Goal: Check status: Check status

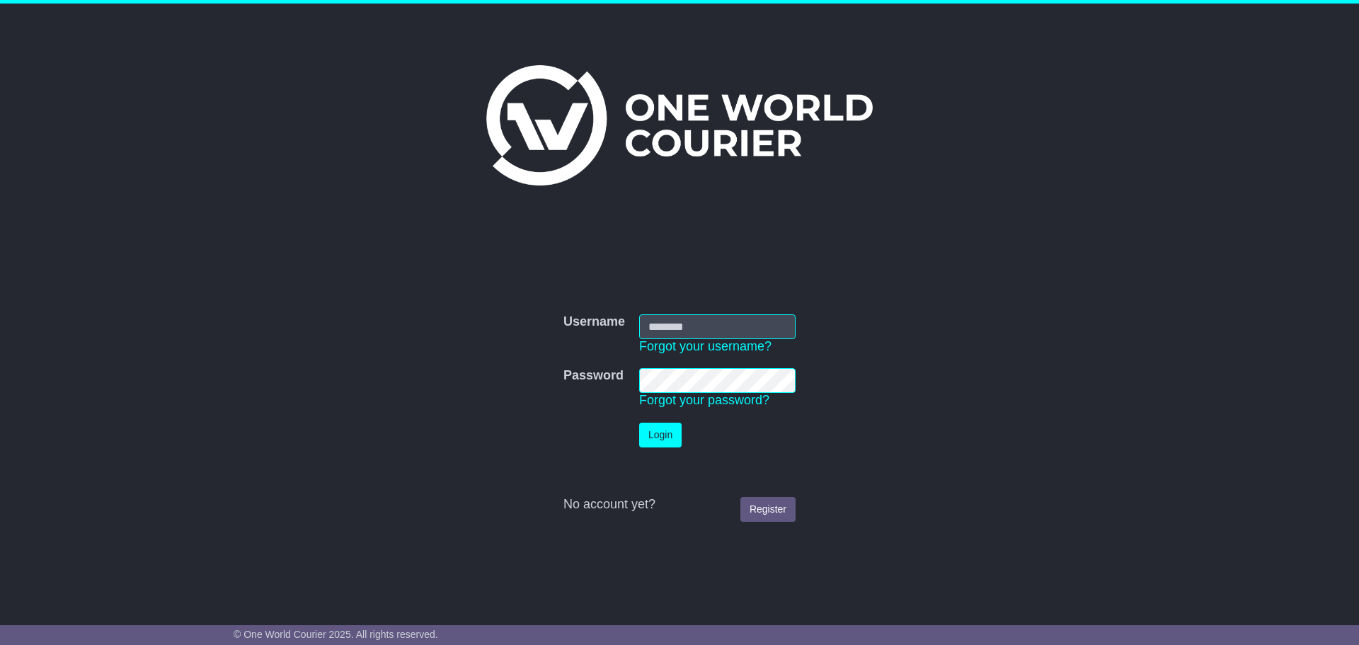
type input "**********"
click at [673, 435] on button "Login" at bounding box center [660, 435] width 42 height 25
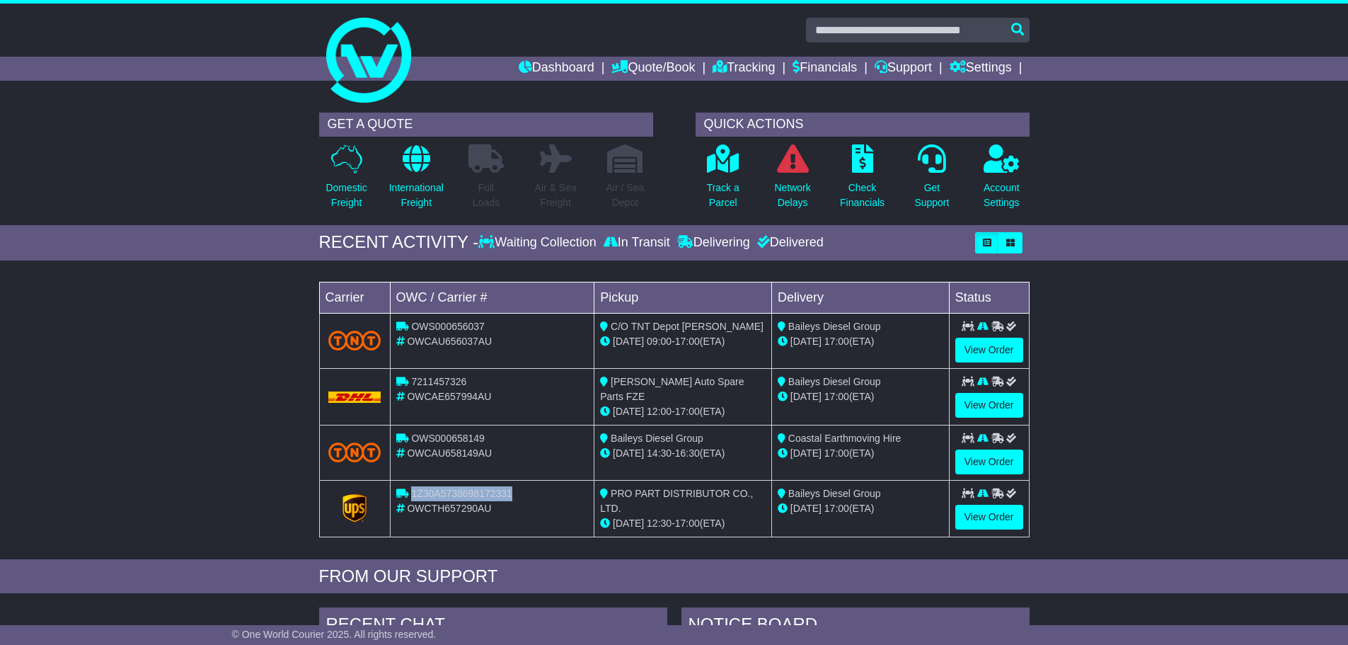
drag, startPoint x: 513, startPoint y: 491, endPoint x: 412, endPoint y: 493, distance: 101.2
click at [412, 493] on div "1Z30A5738698172331" at bounding box center [492, 493] width 193 height 15
copy span "1Z30A5738698172331"
click at [719, 69] on link "Tracking" at bounding box center [744, 69] width 62 height 24
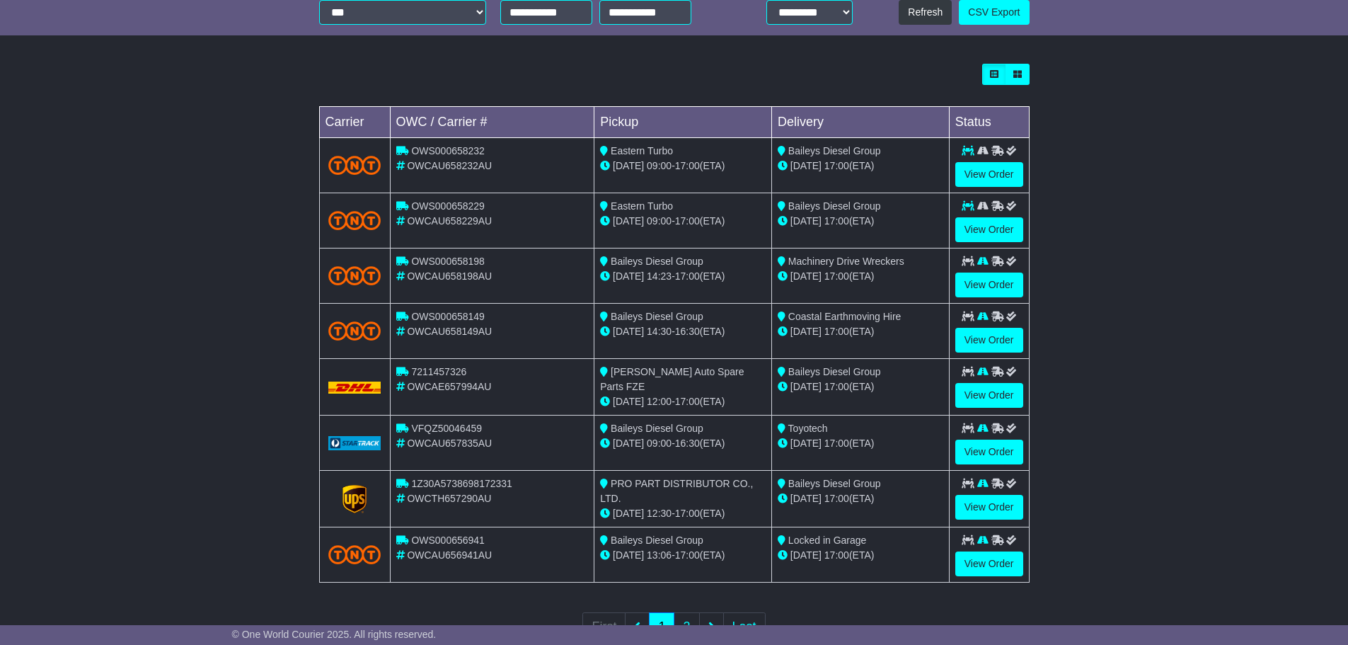
scroll to position [405, 0]
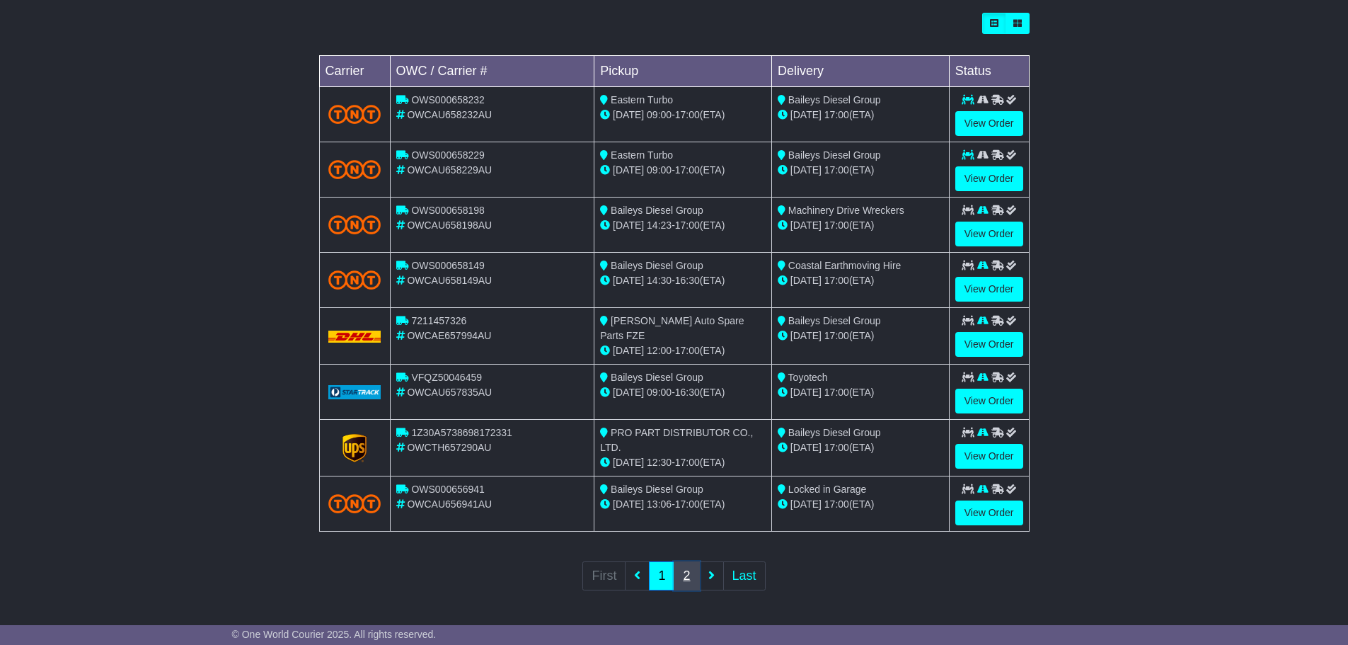
click at [687, 575] on link "2" at bounding box center [686, 575] width 25 height 29
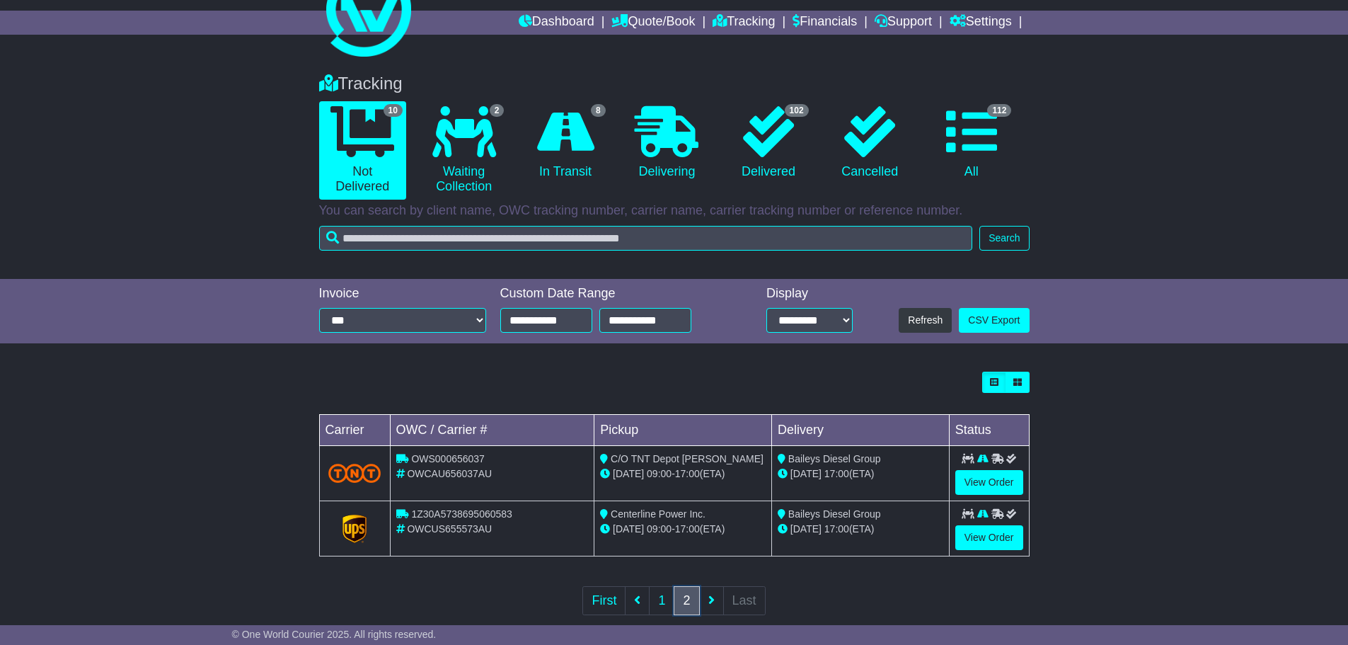
scroll to position [71, 0]
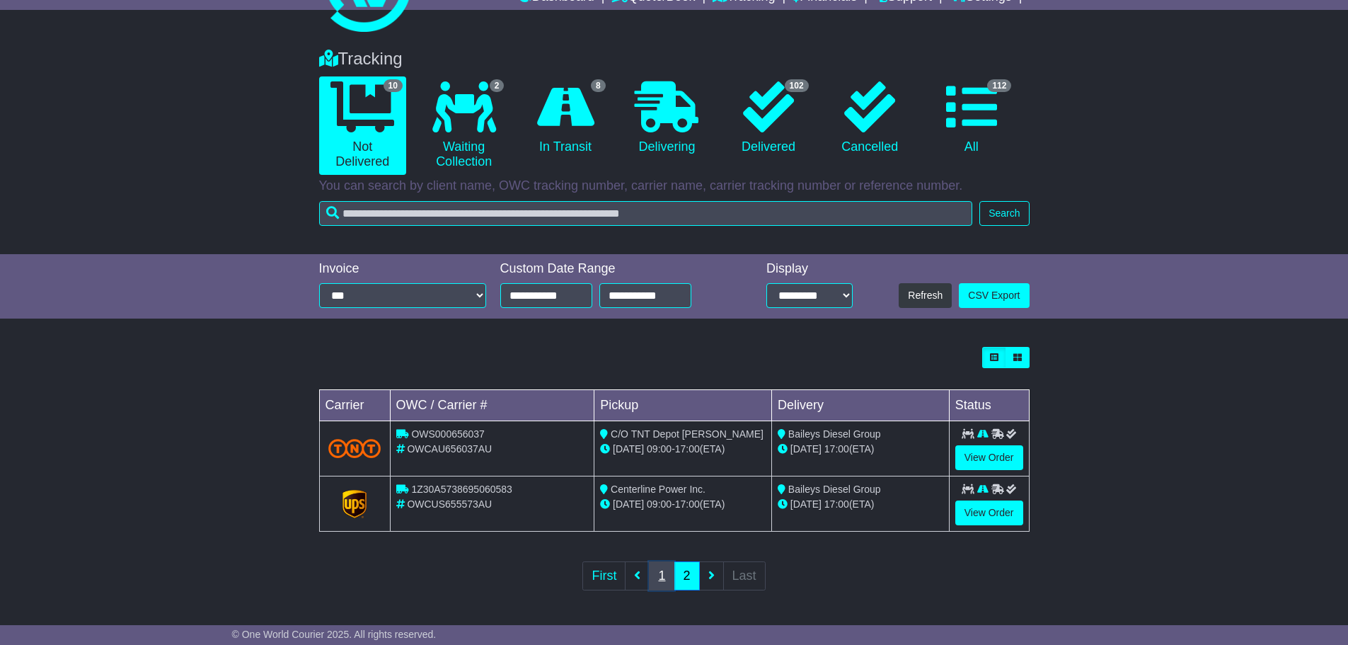
click at [665, 582] on link "1" at bounding box center [661, 575] width 25 height 29
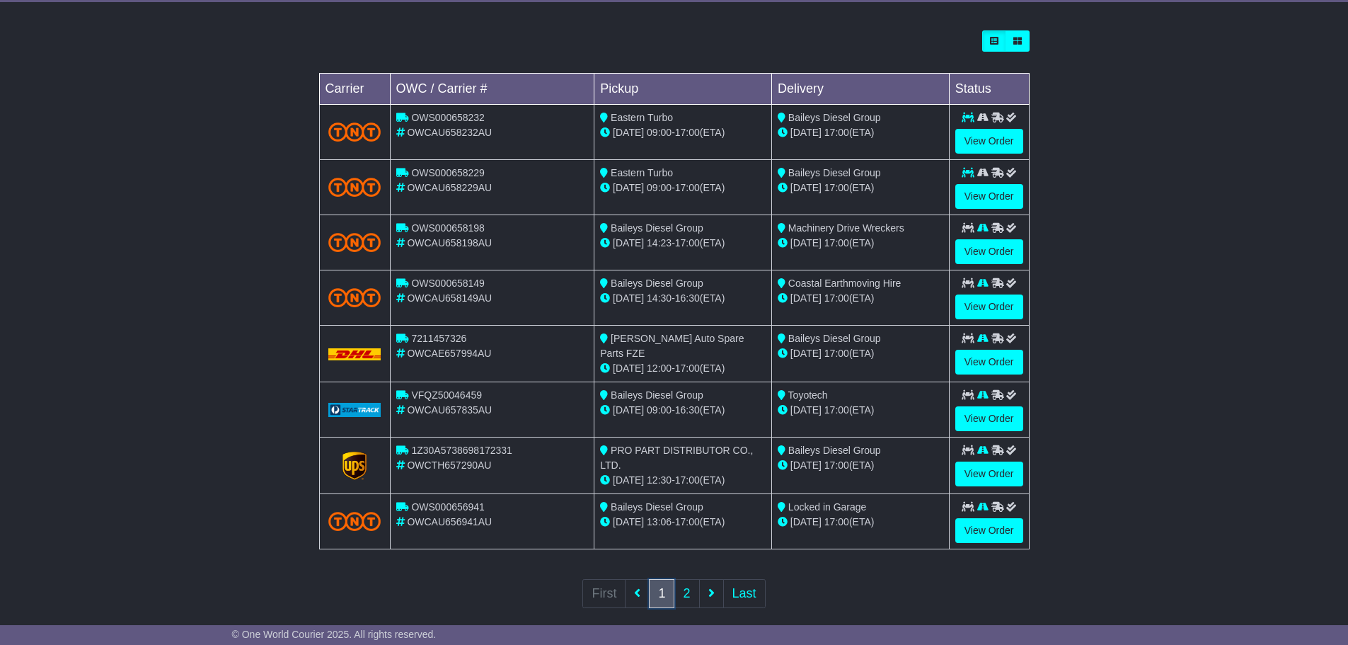
scroll to position [405, 0]
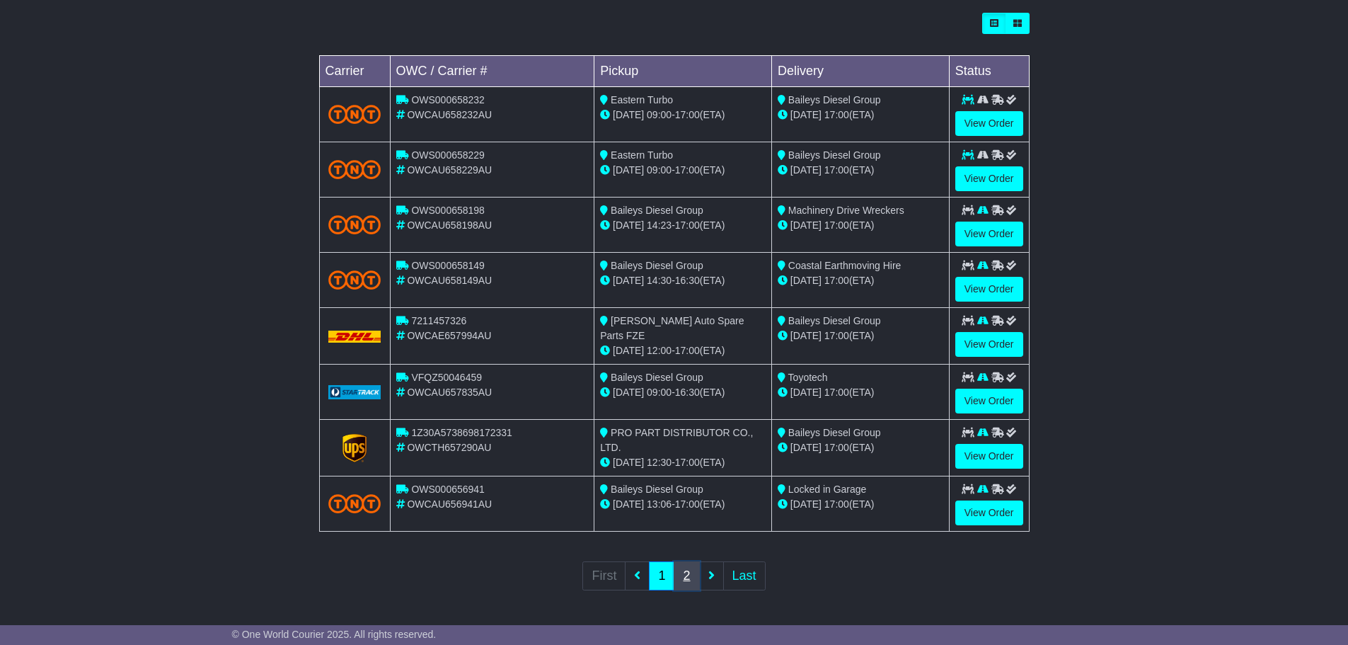
click at [692, 579] on link "2" at bounding box center [686, 575] width 25 height 29
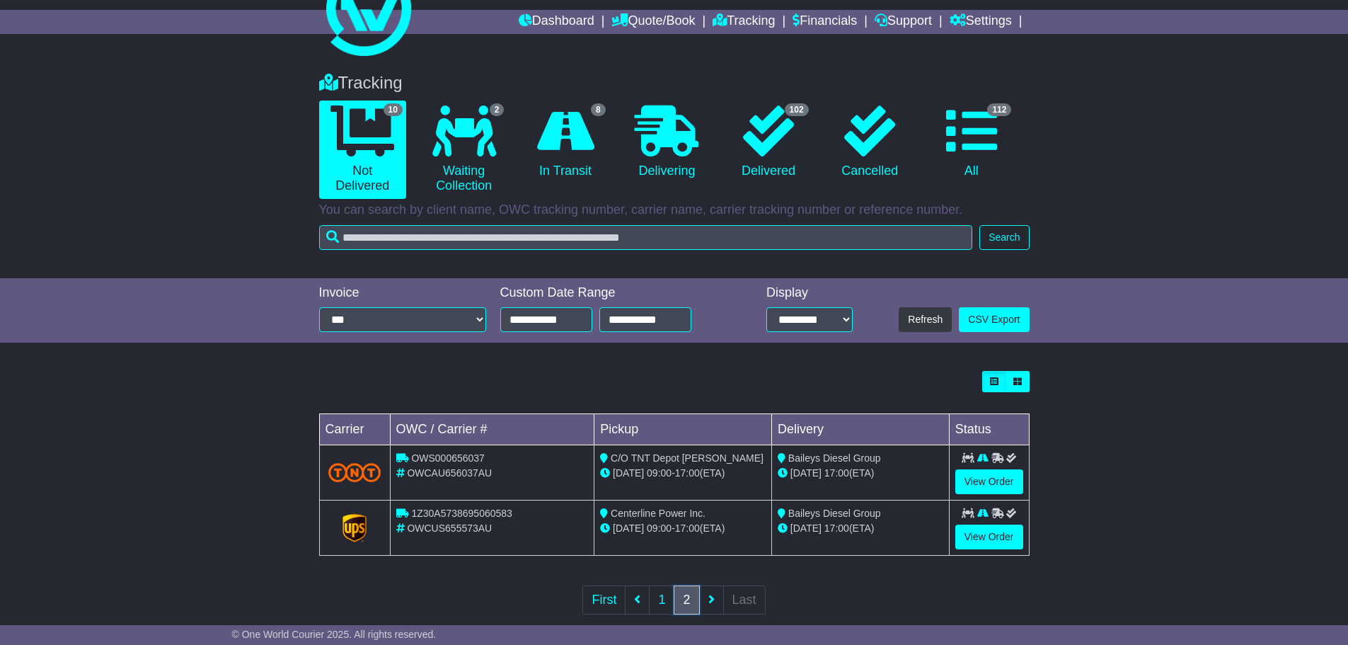
scroll to position [71, 0]
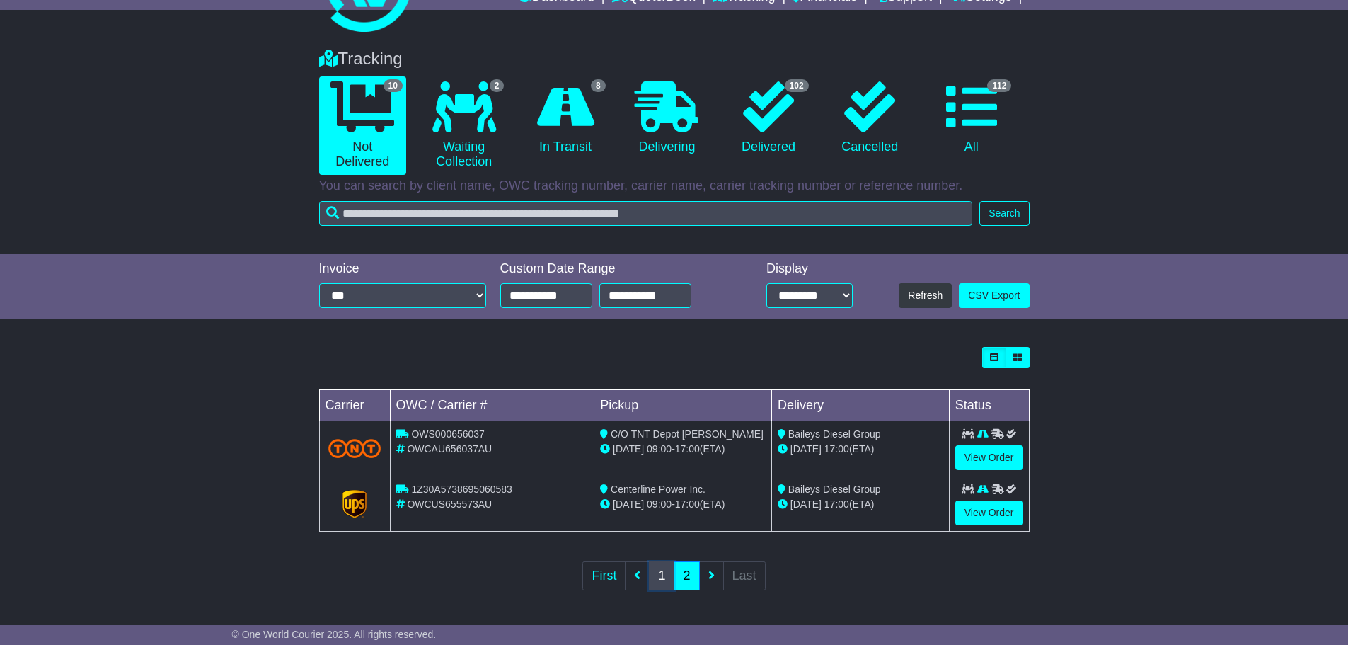
click at [658, 581] on link "1" at bounding box center [661, 575] width 25 height 29
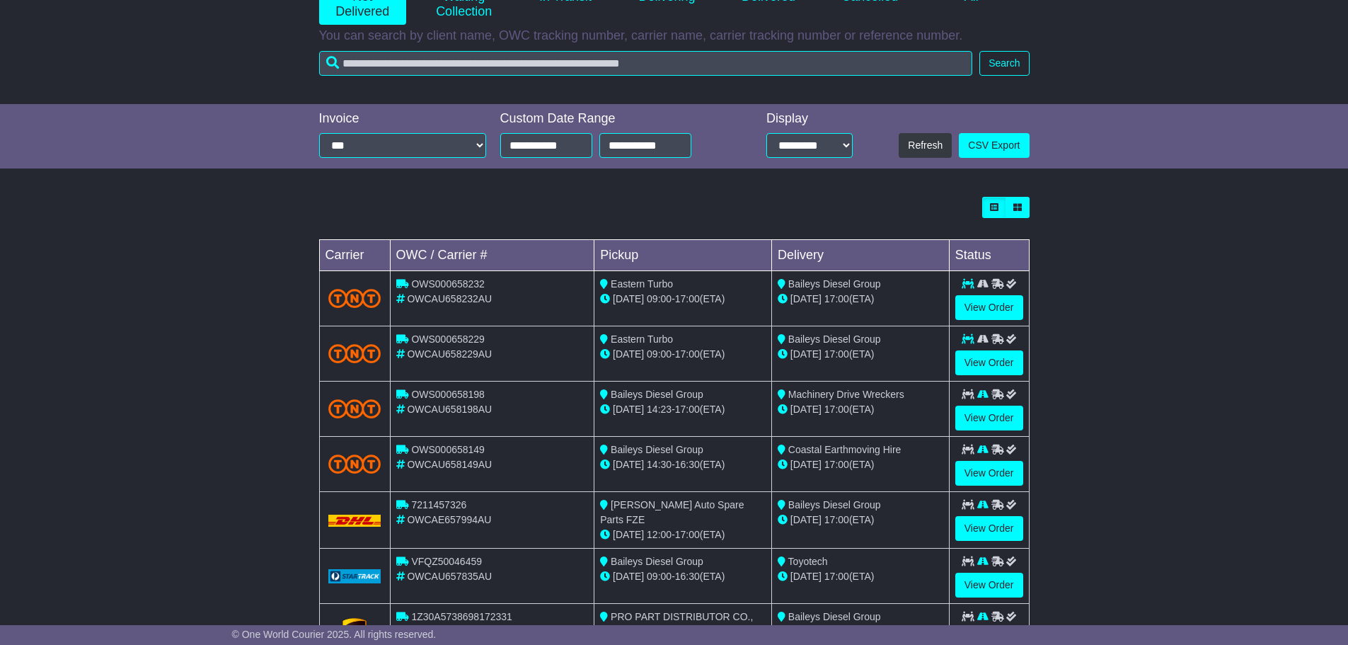
scroll to position [405, 0]
